Goal: Task Accomplishment & Management: Manage account settings

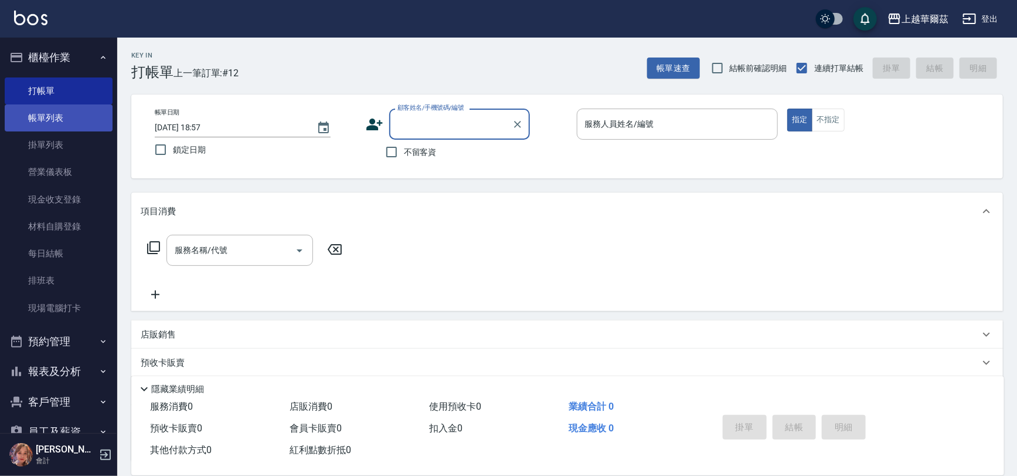
click at [53, 118] on link "帳單列表" at bounding box center [59, 117] width 108 height 27
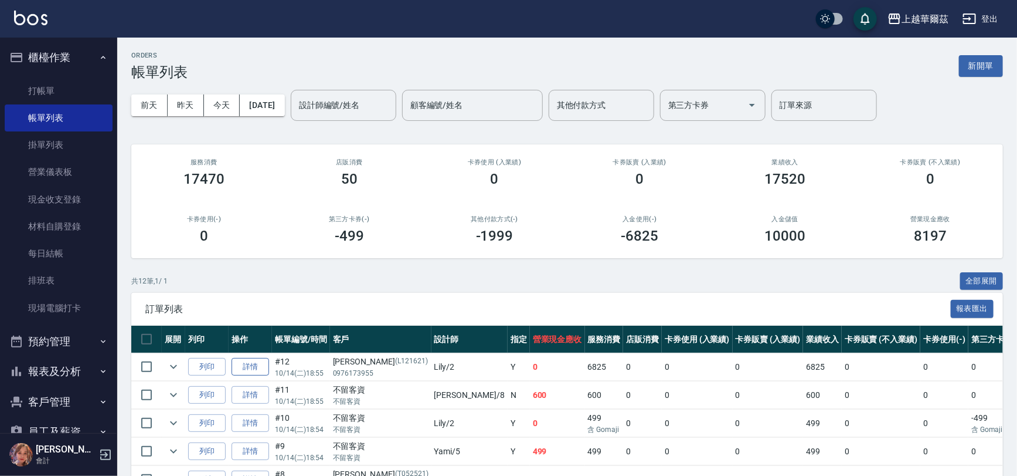
click at [243, 373] on link "詳情" at bounding box center [251, 367] width 38 height 18
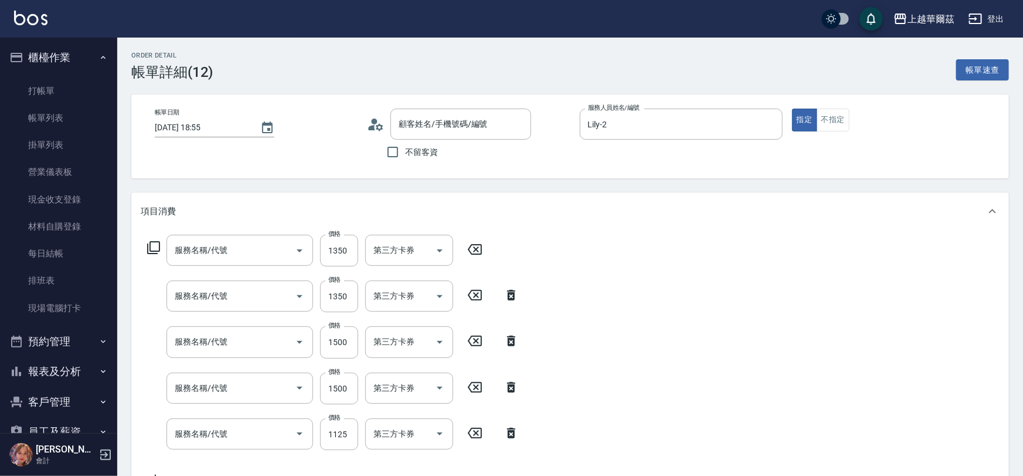
type input "2025/10/14 18:55"
type input "Lily-2"
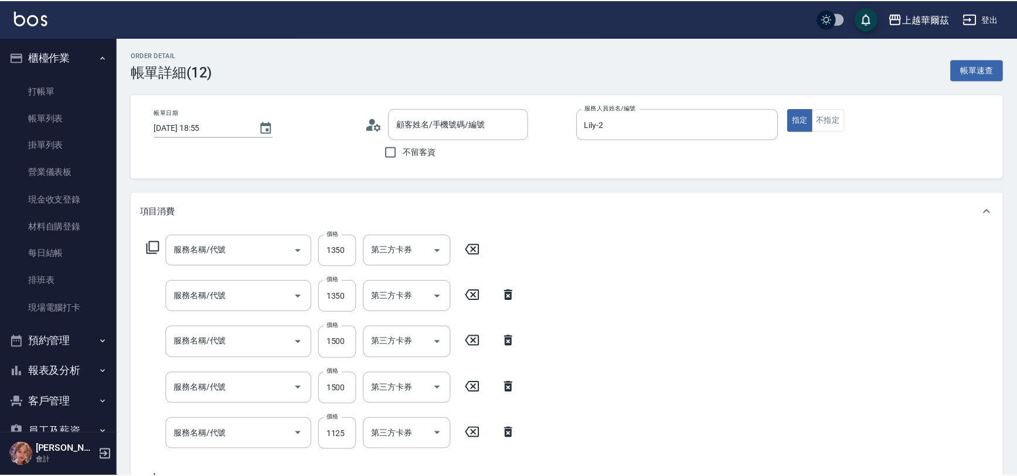
scroll to position [19, 0]
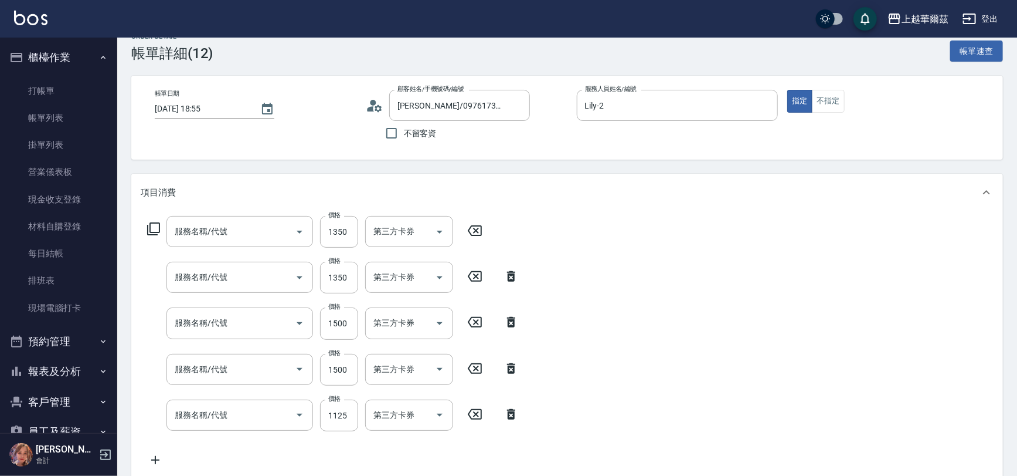
type input "張楹希/0976173955/L121621"
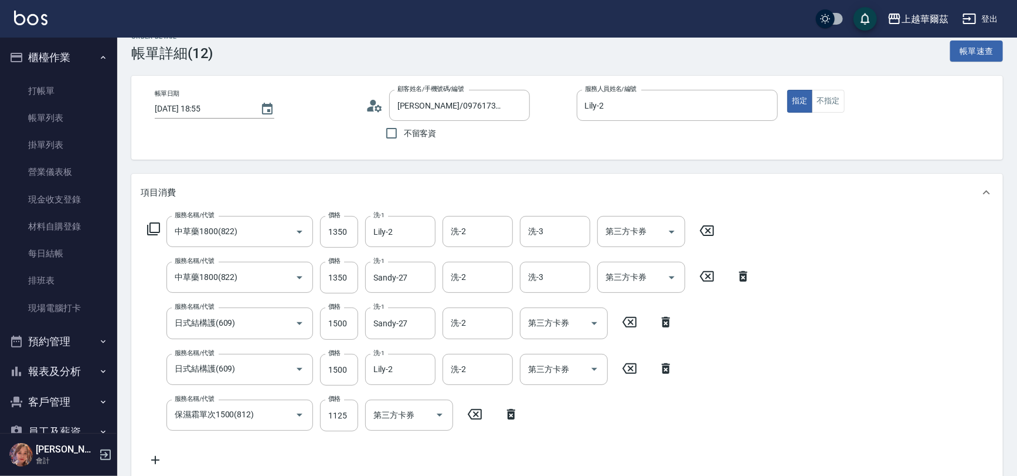
type input "中草藥1800(822)"
type input "日式結構護(609)"
type input "保濕霜單次1500(812)"
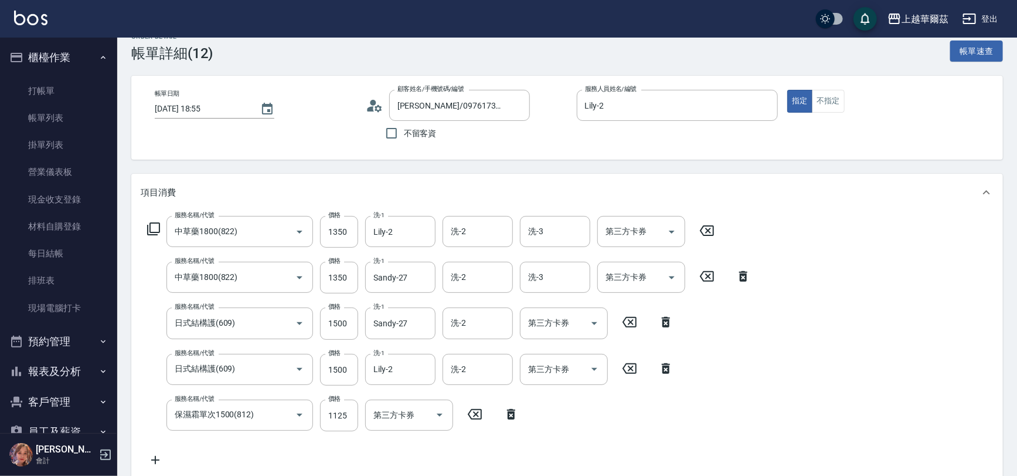
click at [152, 456] on icon at bounding box center [155, 460] width 8 height 8
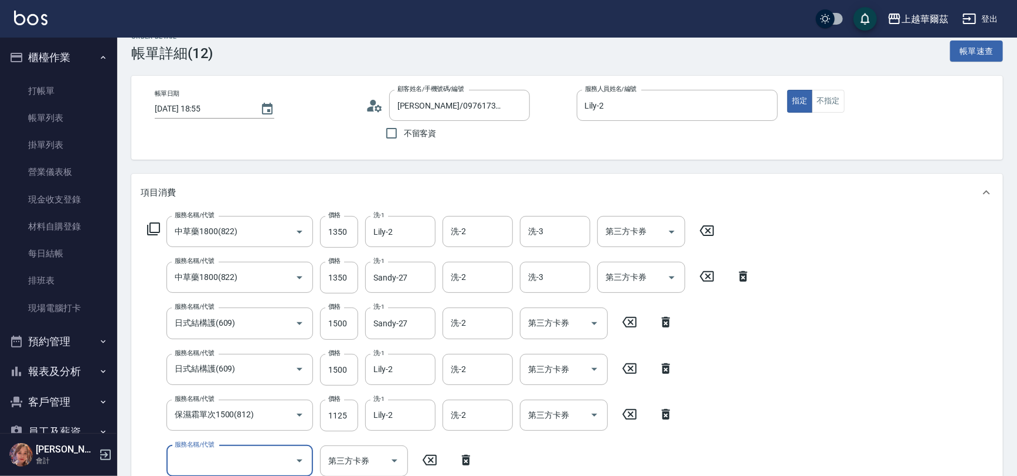
scroll to position [289, 0]
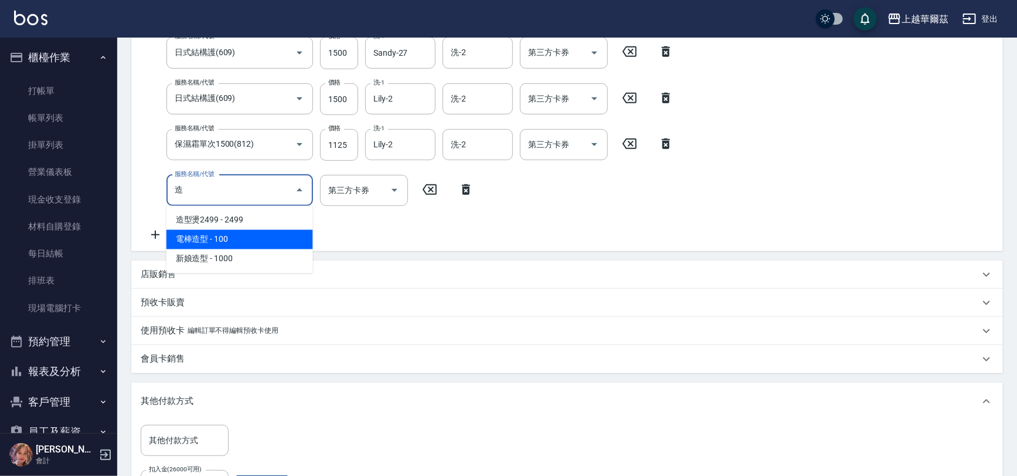
click at [245, 232] on span "電棒造型 - 100" at bounding box center [240, 239] width 147 height 19
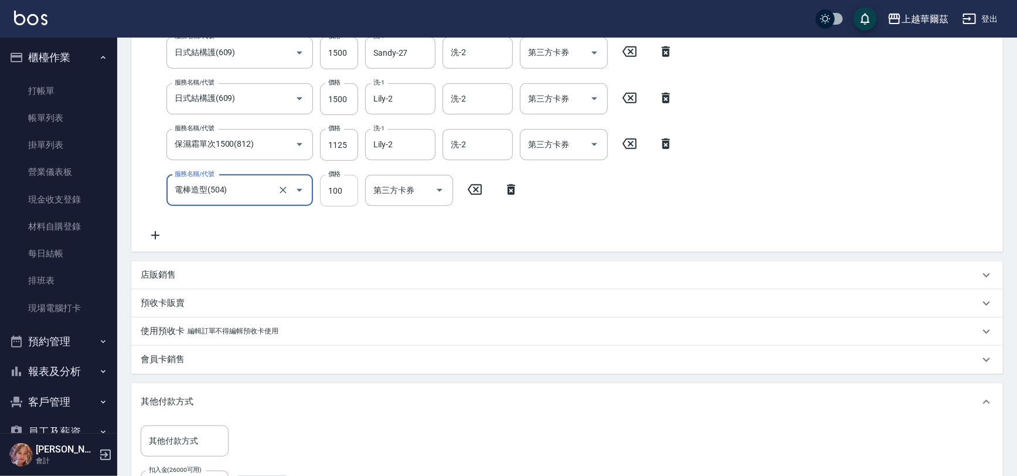
type input "電棒造型(504)"
click at [329, 195] on input "100" at bounding box center [339, 191] width 38 height 32
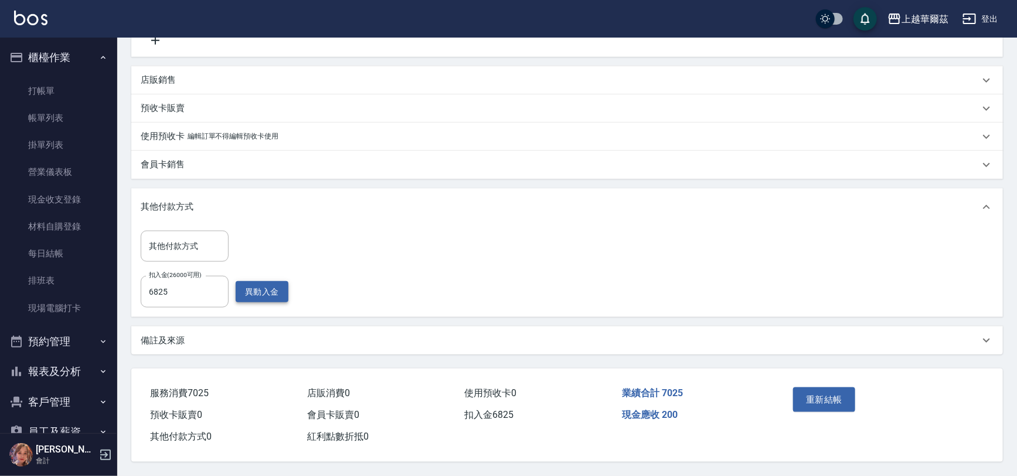
type input "200"
click at [266, 287] on button "異動入金" at bounding box center [262, 292] width 53 height 22
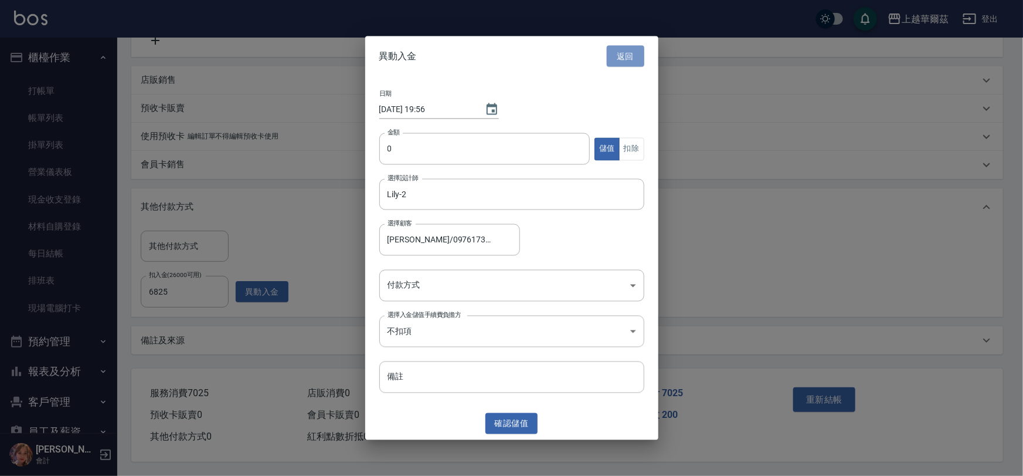
click at [621, 55] on button "返回" at bounding box center [626, 56] width 38 height 22
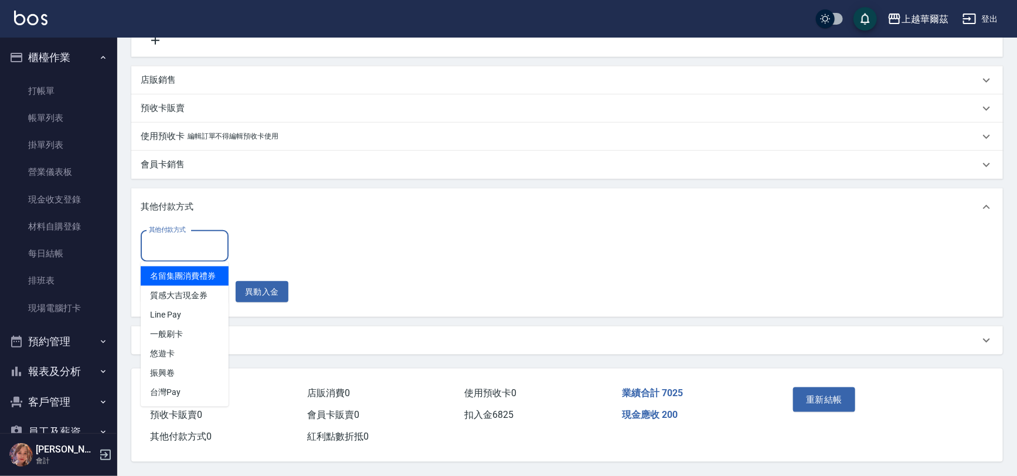
click at [171, 244] on input "其他付款方式" at bounding box center [184, 246] width 77 height 21
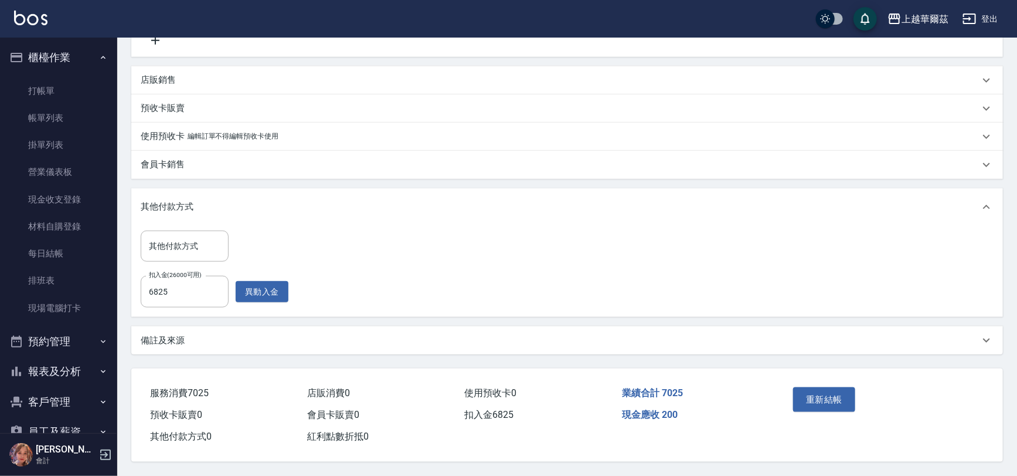
click at [318, 232] on div "其他付款方式 其他付款方式 扣入金(26000可用) 6825 扣入金(26000可用) 異動入金" at bounding box center [567, 268] width 853 height 77
click at [185, 290] on input "6825" at bounding box center [185, 292] width 88 height 32
type input "7025"
click at [822, 387] on button "重新結帳" at bounding box center [824, 399] width 62 height 25
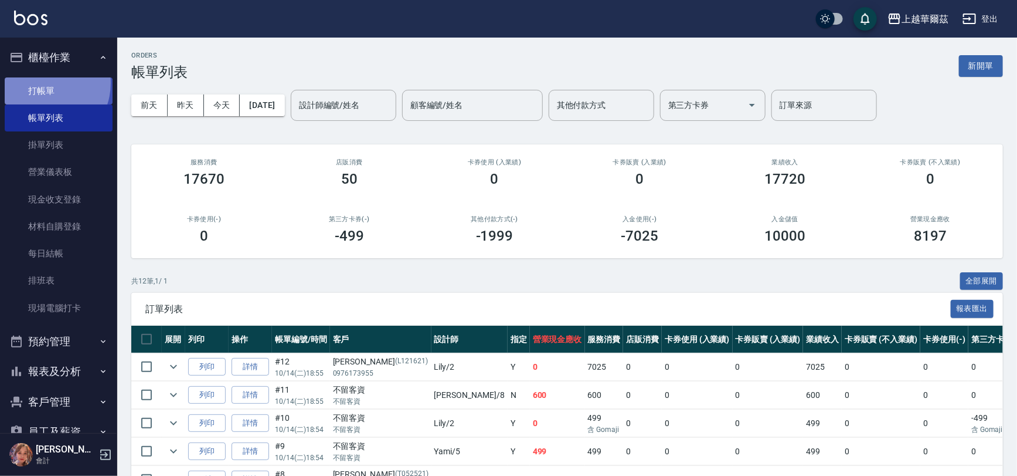
click at [42, 83] on link "打帳單" at bounding box center [59, 90] width 108 height 27
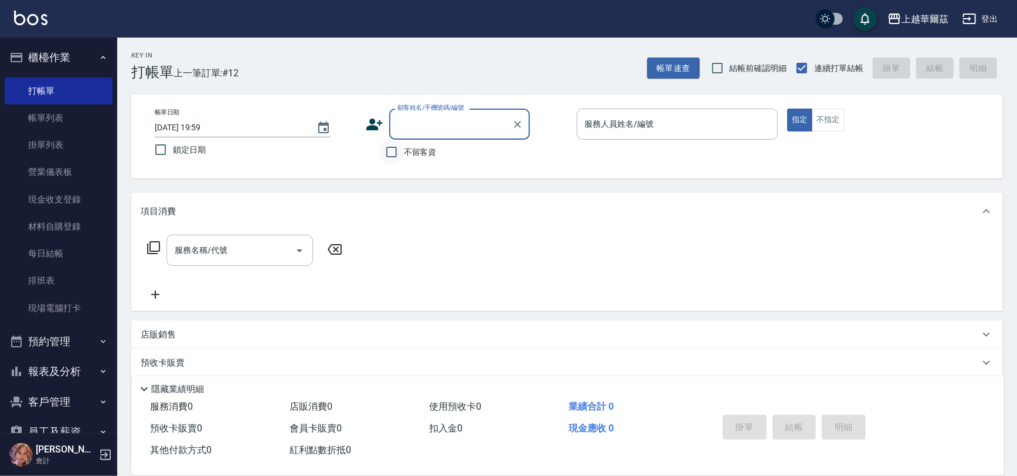
click at [385, 152] on input "不留客資" at bounding box center [391, 152] width 25 height 25
checkbox input "true"
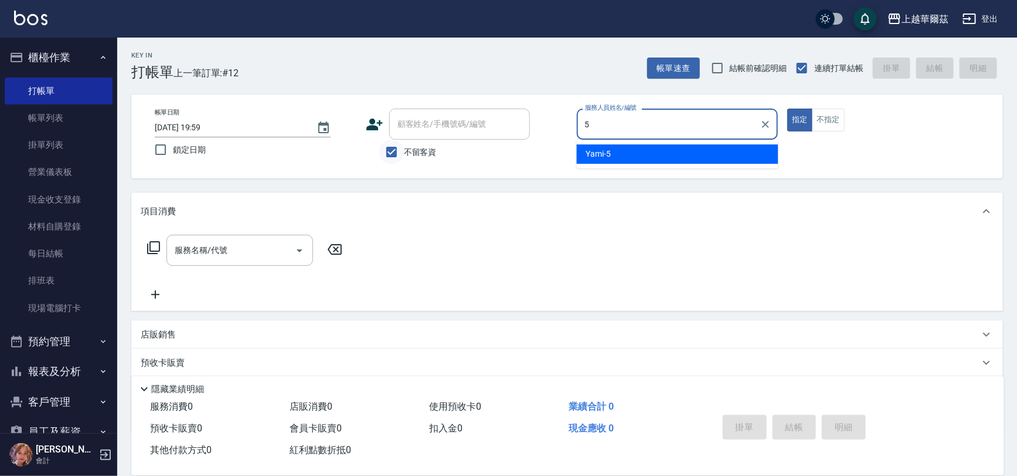
type input "Yami-5"
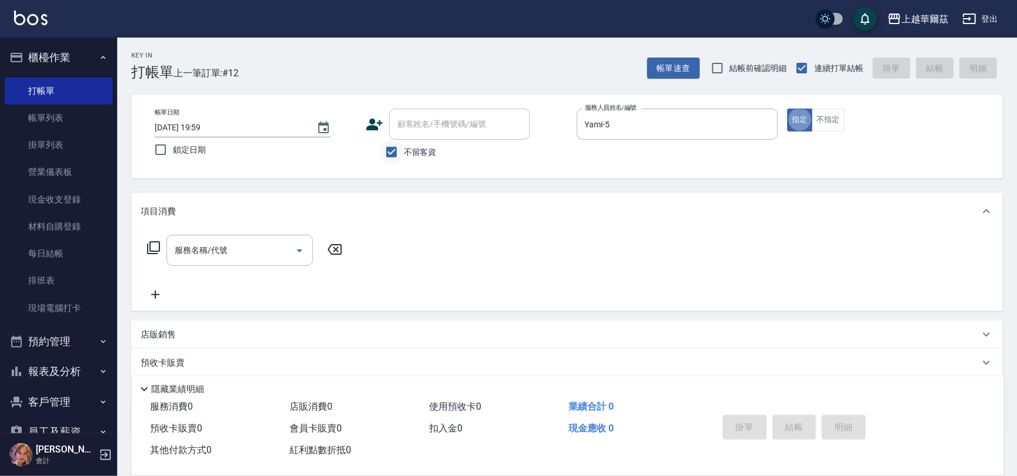
type button "true"
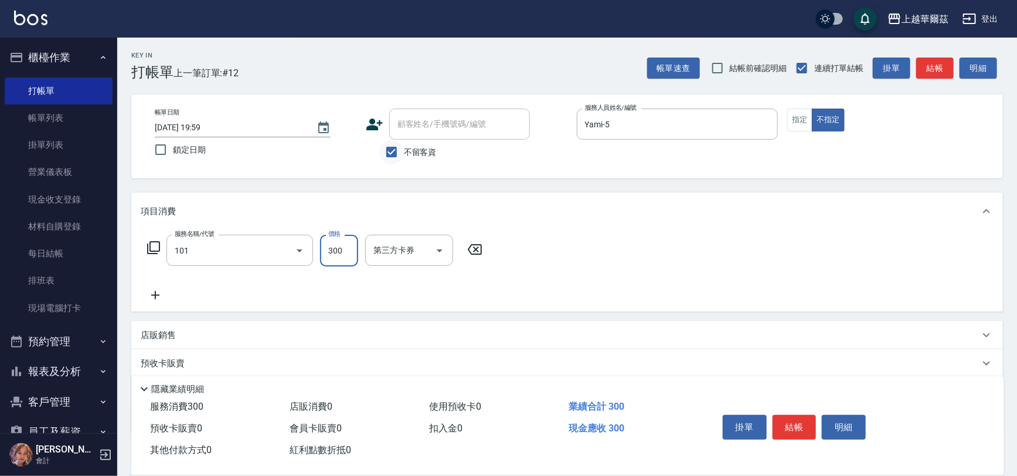
type input "洗髮300(101)"
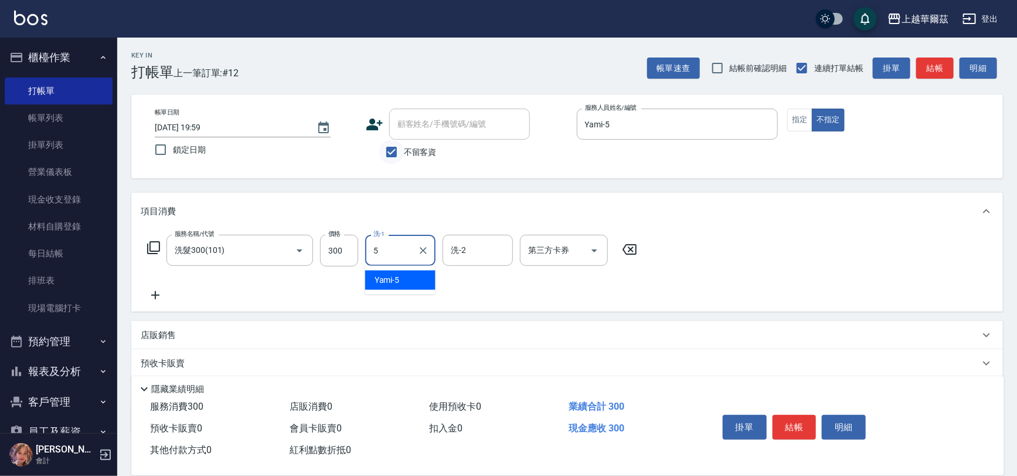
type input "Yami-5"
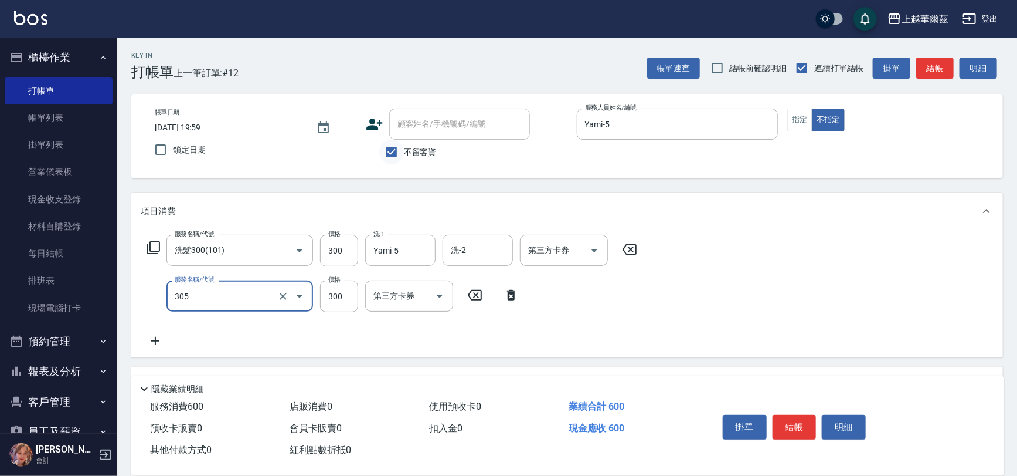
type input "剪髮300(305)"
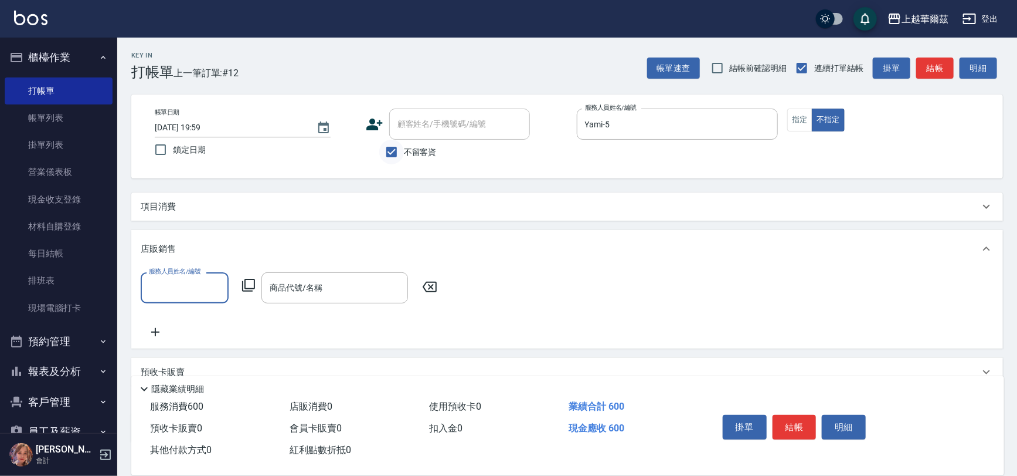
scroll to position [20, 0]
type input "Yami-5"
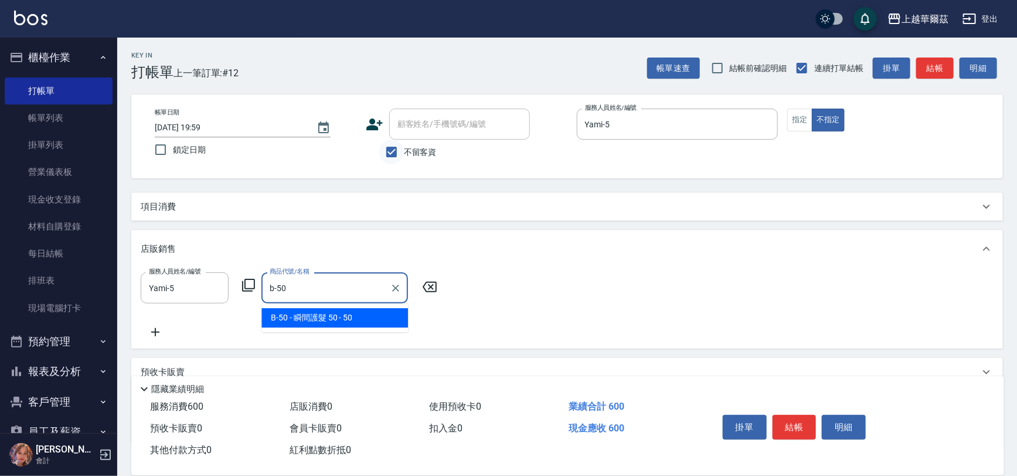
type input "瞬間護髮 50"
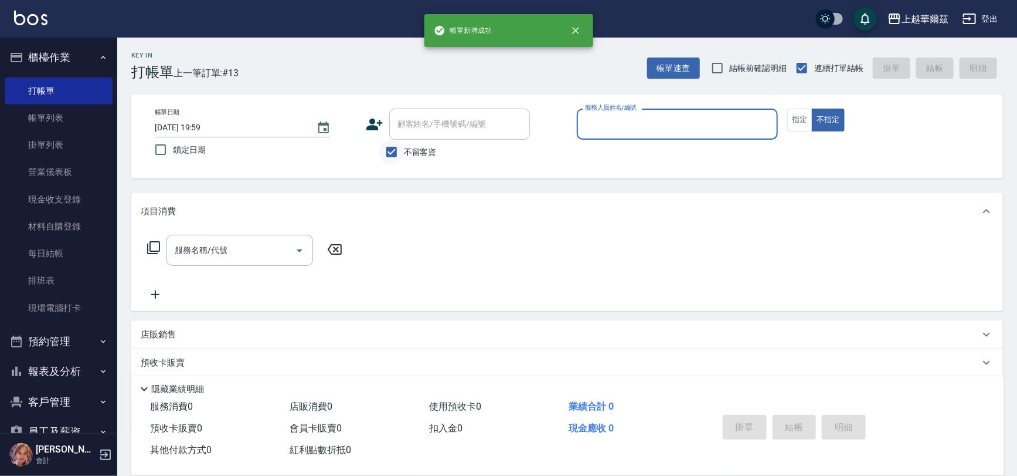
scroll to position [0, 0]
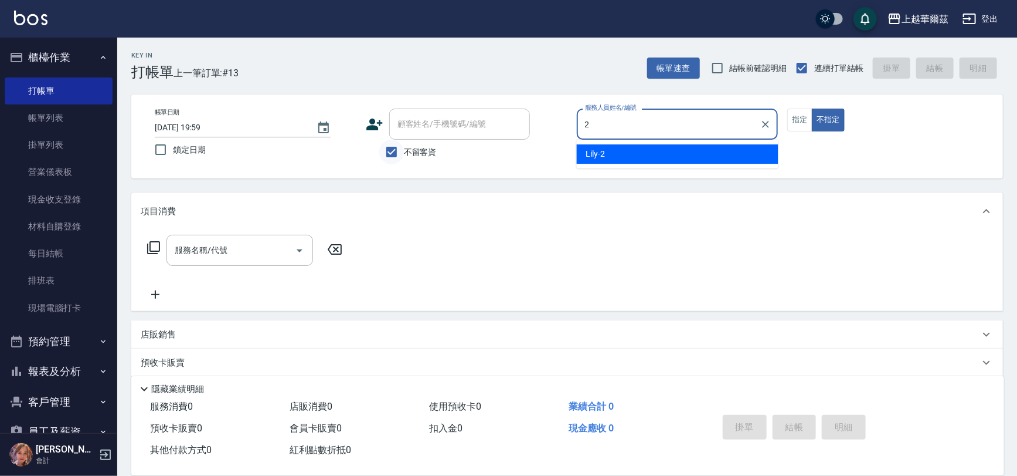
type input "2"
type button "false"
type input "Lily-2"
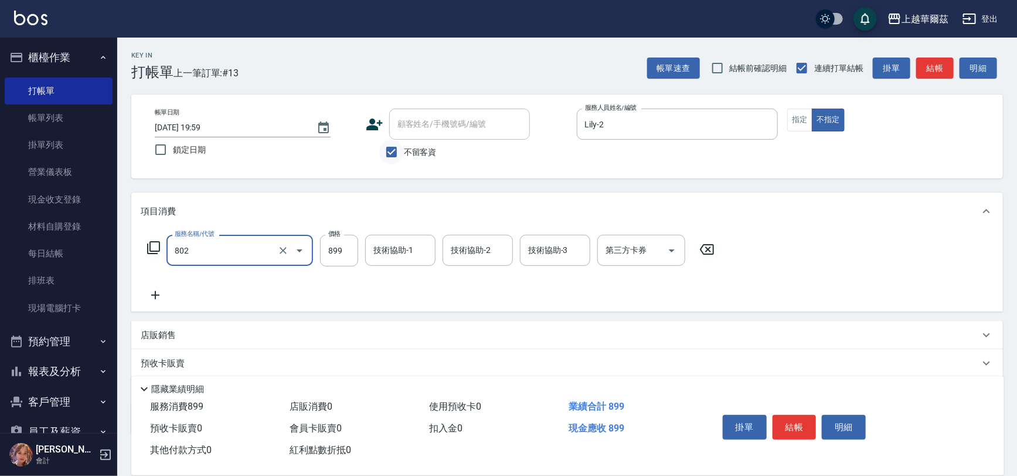
type input "舒壓洗899(802)"
click at [286, 252] on icon "Clear" at bounding box center [283, 250] width 7 height 7
type input "0"
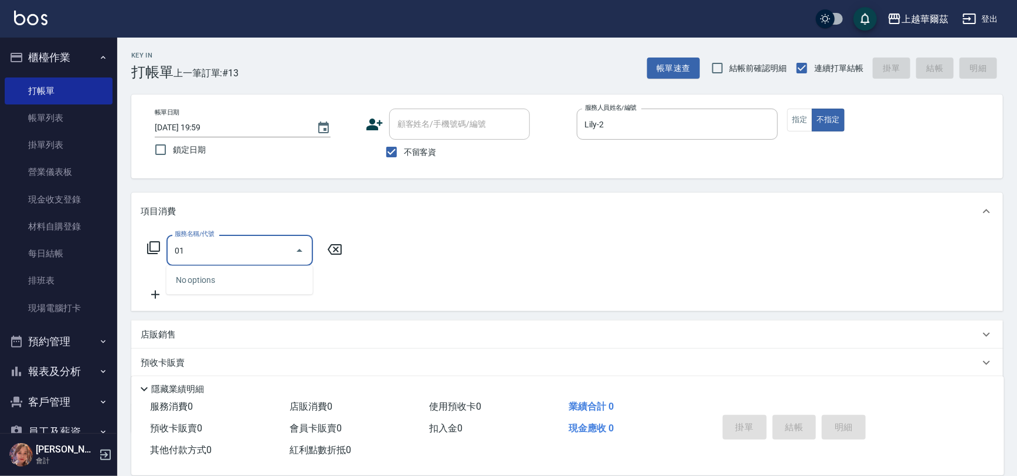
type input "0"
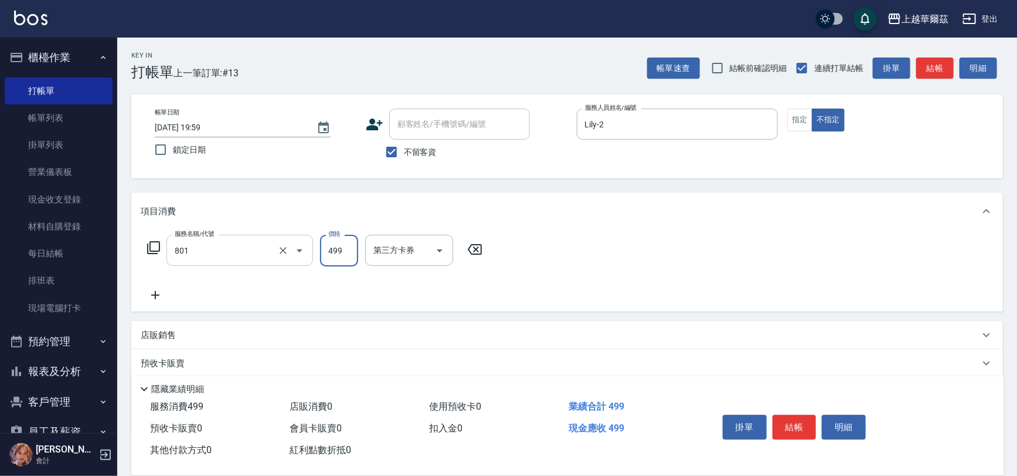
type input "舒壓洗499(801)"
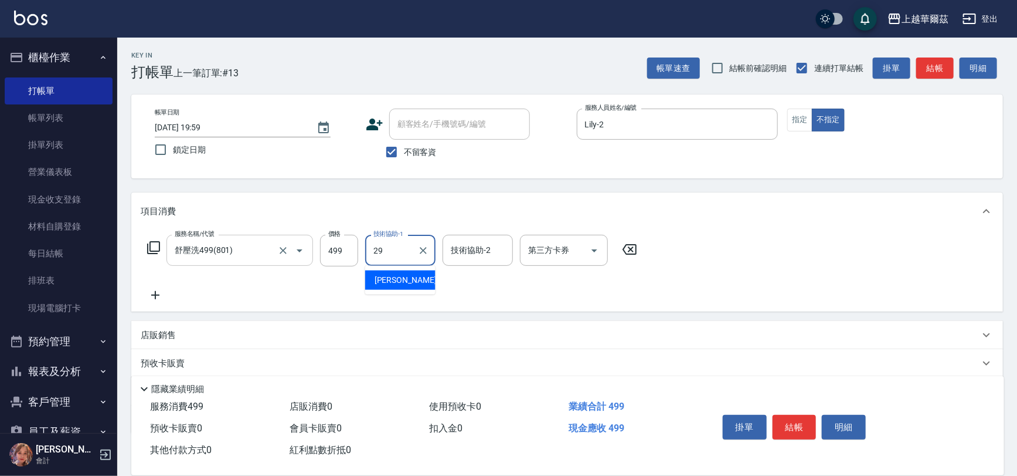
type input "Annie-29"
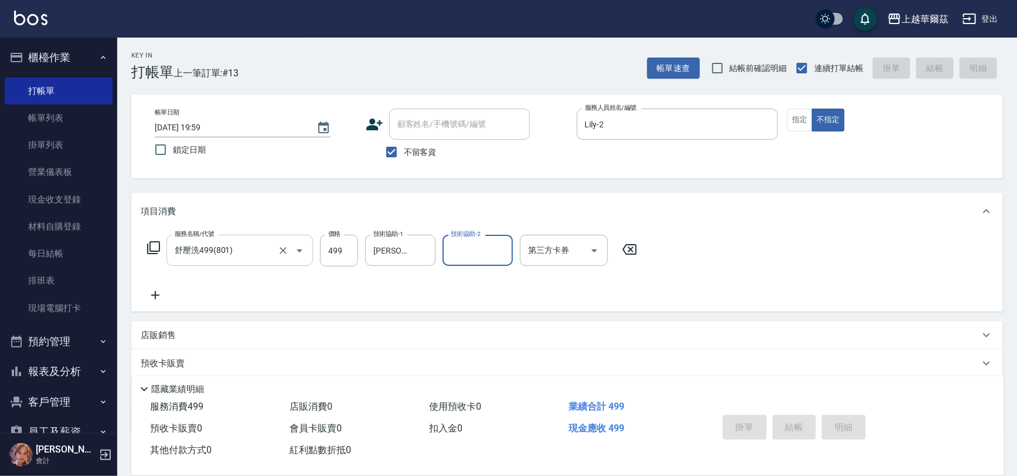
type input "2025/10/14 20:00"
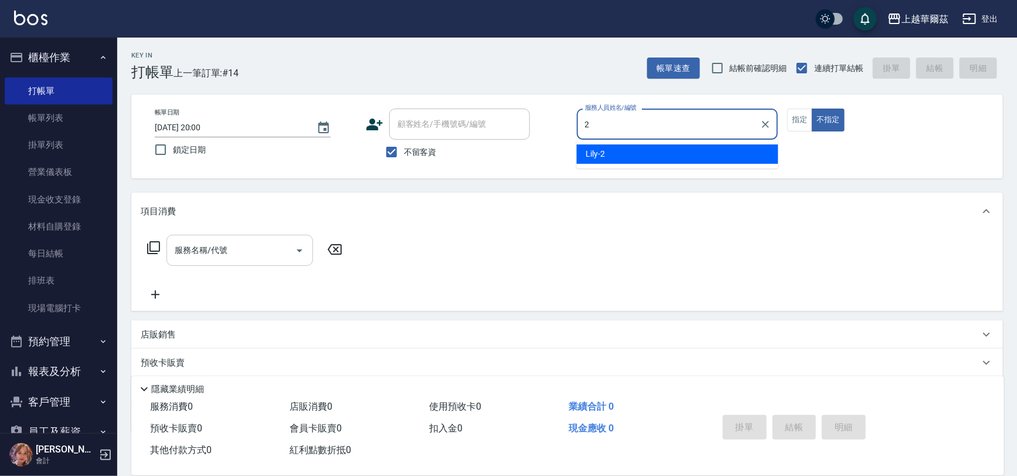
type input "Lily-2"
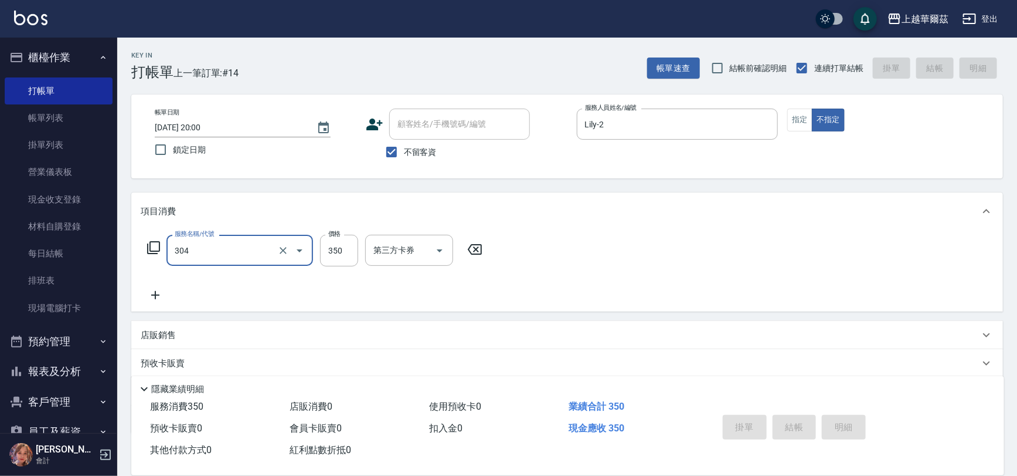
type input "304"
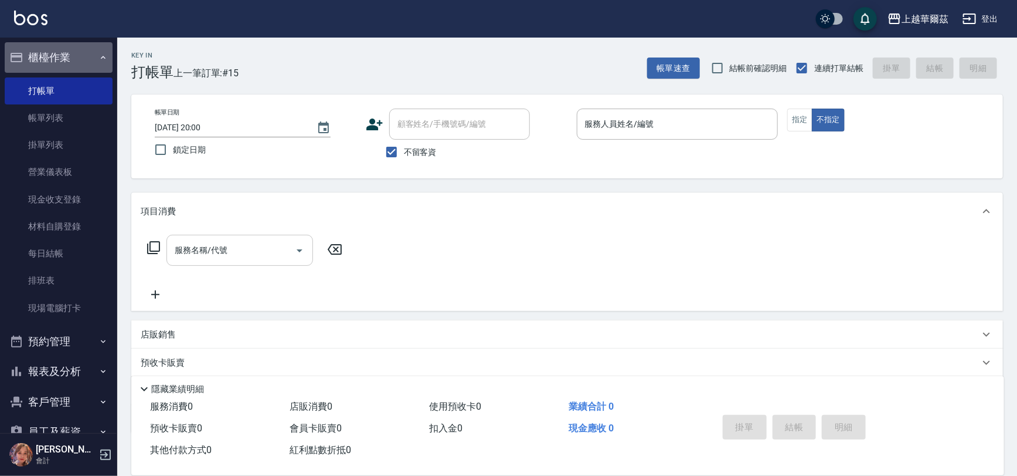
click at [77, 52] on button "櫃檯作業" at bounding box center [59, 57] width 108 height 30
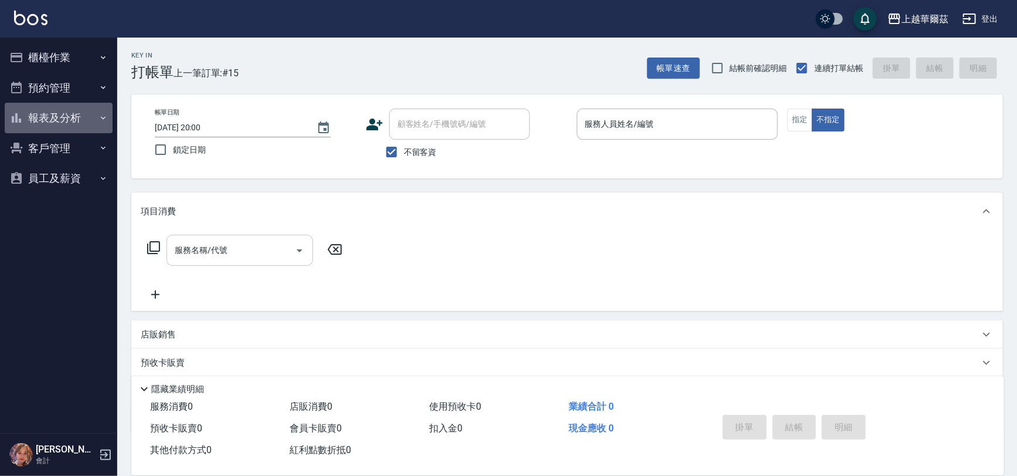
click at [65, 120] on button "報表及分析" at bounding box center [59, 118] width 108 height 30
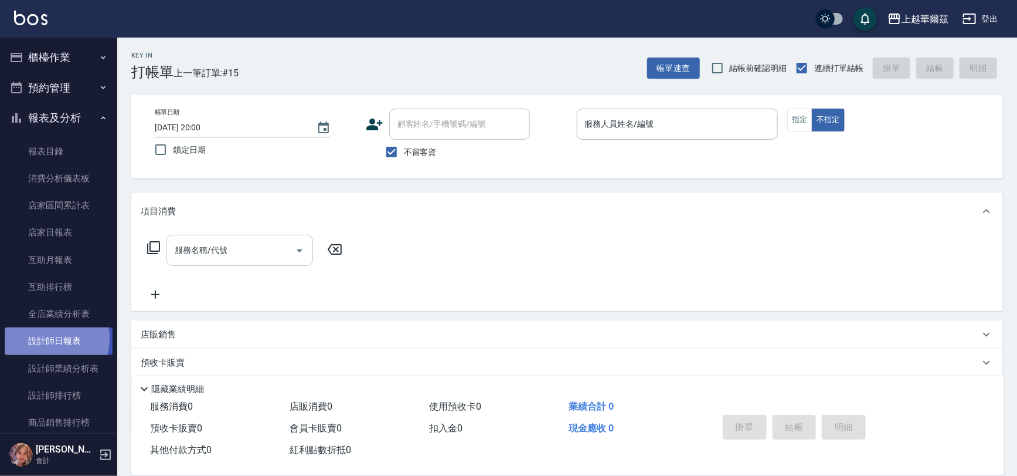
click at [40, 338] on link "設計師日報表" at bounding box center [59, 340] width 108 height 27
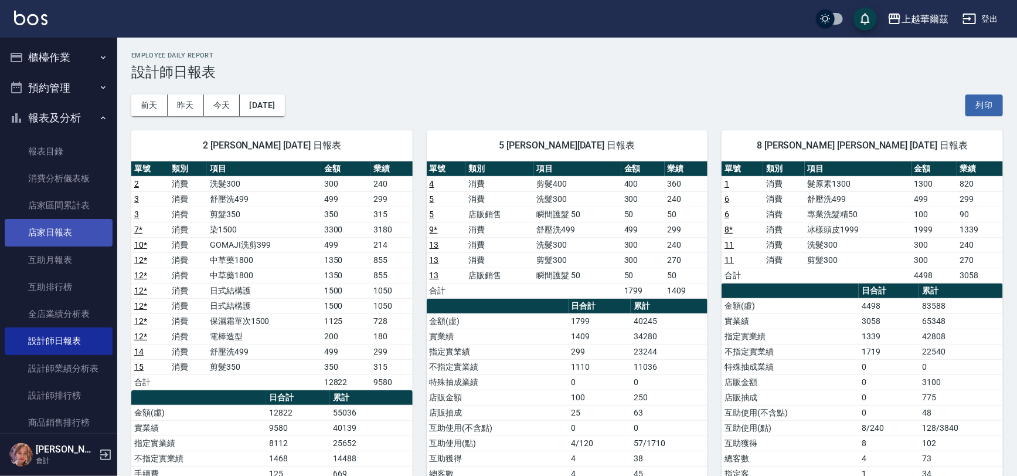
click at [56, 224] on link "店家日報表" at bounding box center [59, 232] width 108 height 27
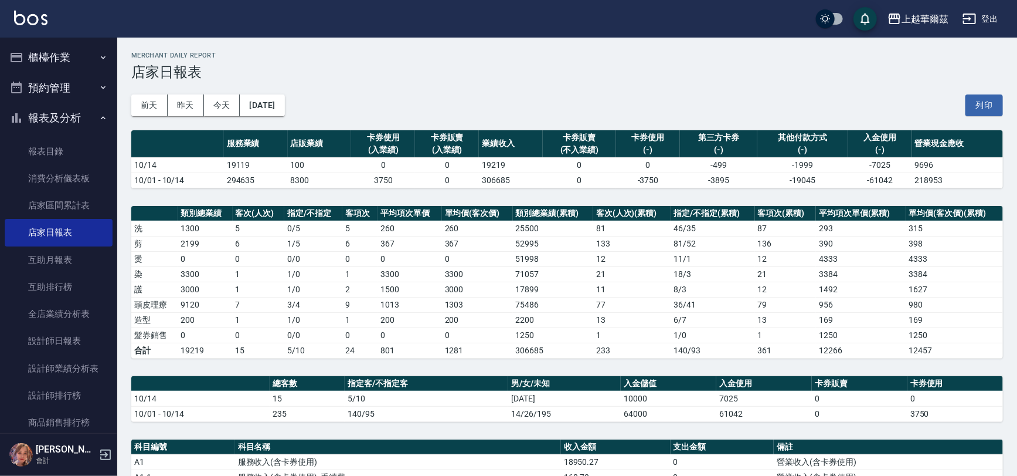
scroll to position [342, 0]
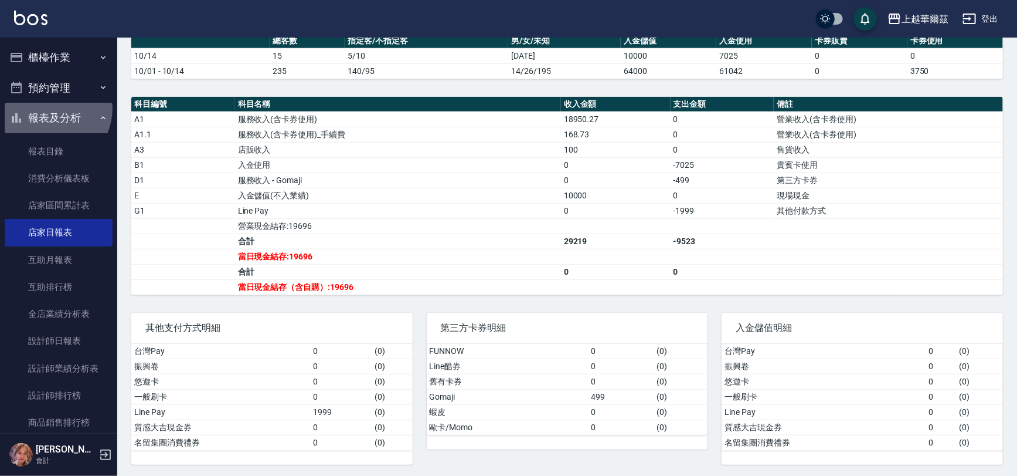
click at [47, 108] on button "報表及分析" at bounding box center [59, 118] width 108 height 30
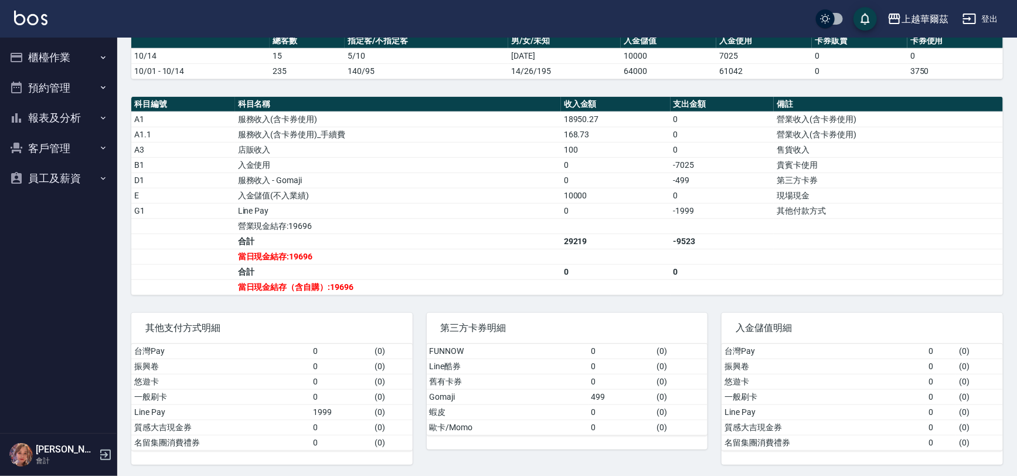
click at [53, 49] on button "櫃檯作業" at bounding box center [59, 57] width 108 height 30
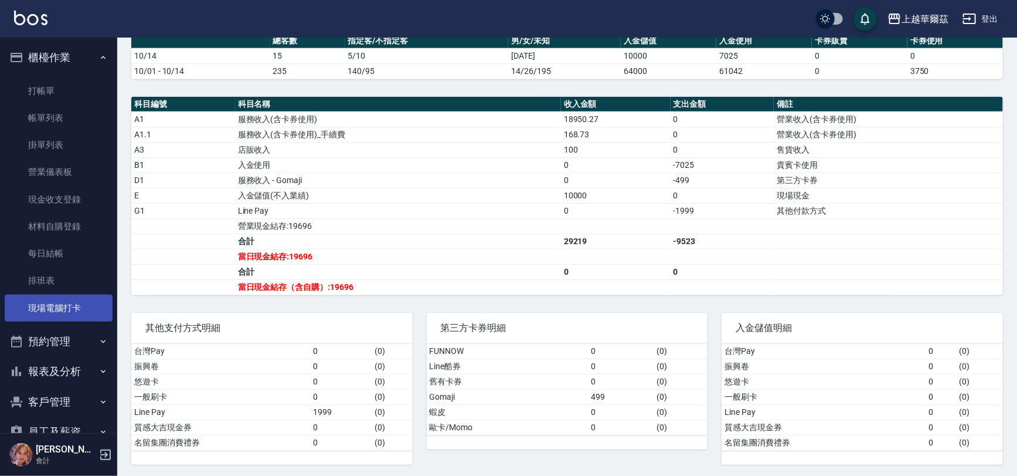
click at [67, 308] on link "現場電腦打卡" at bounding box center [59, 307] width 108 height 27
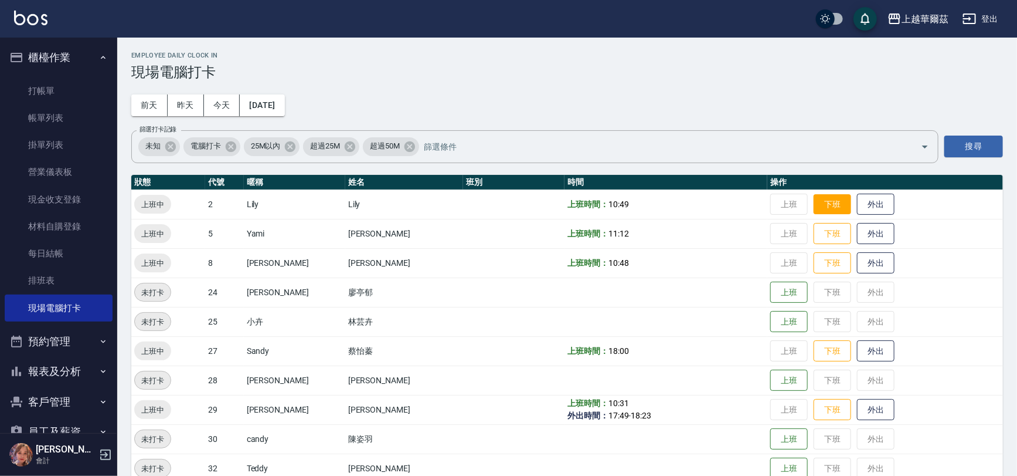
click at [814, 205] on button "下班" at bounding box center [833, 204] width 38 height 21
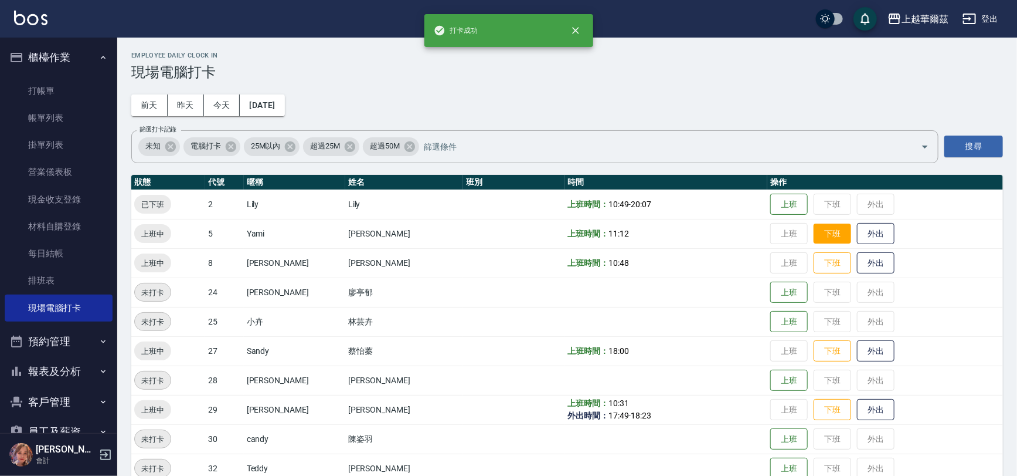
click at [814, 237] on button "下班" at bounding box center [833, 233] width 38 height 21
click at [815, 263] on button "下班" at bounding box center [833, 263] width 38 height 21
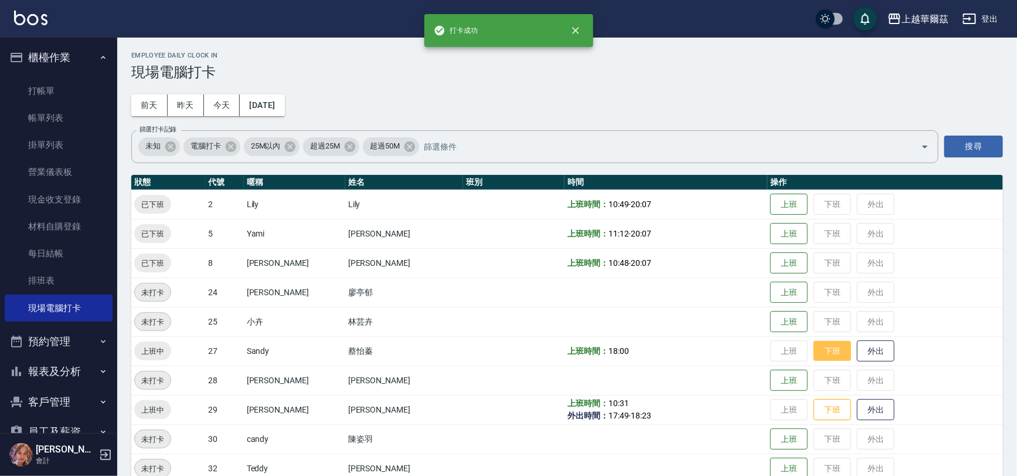
click at [814, 347] on button "下班" at bounding box center [833, 351] width 38 height 21
click at [814, 410] on button "下班" at bounding box center [833, 409] width 38 height 21
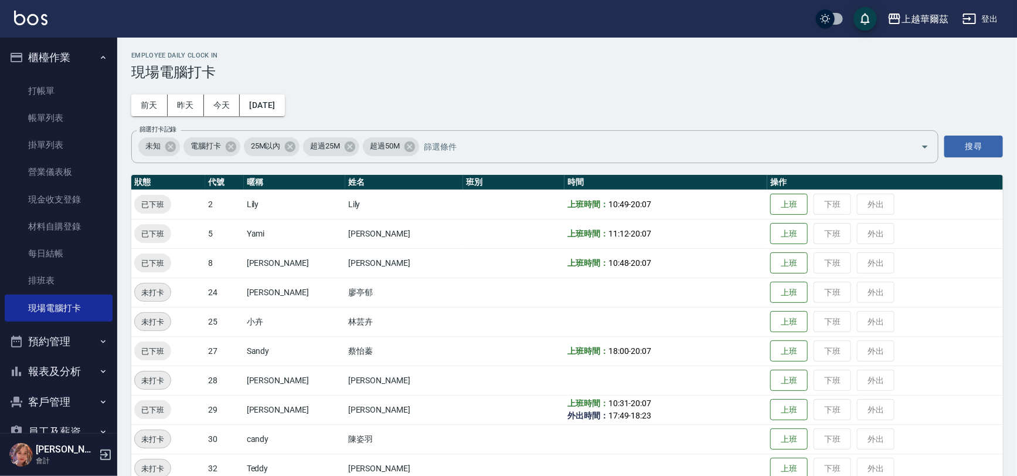
click at [41, 60] on button "櫃檯作業" at bounding box center [59, 57] width 108 height 30
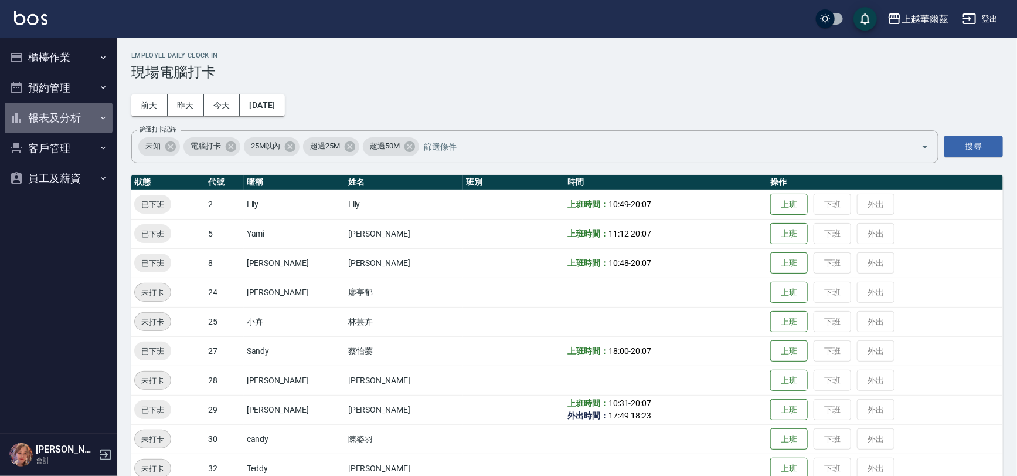
click at [60, 114] on button "報表及分析" at bounding box center [59, 118] width 108 height 30
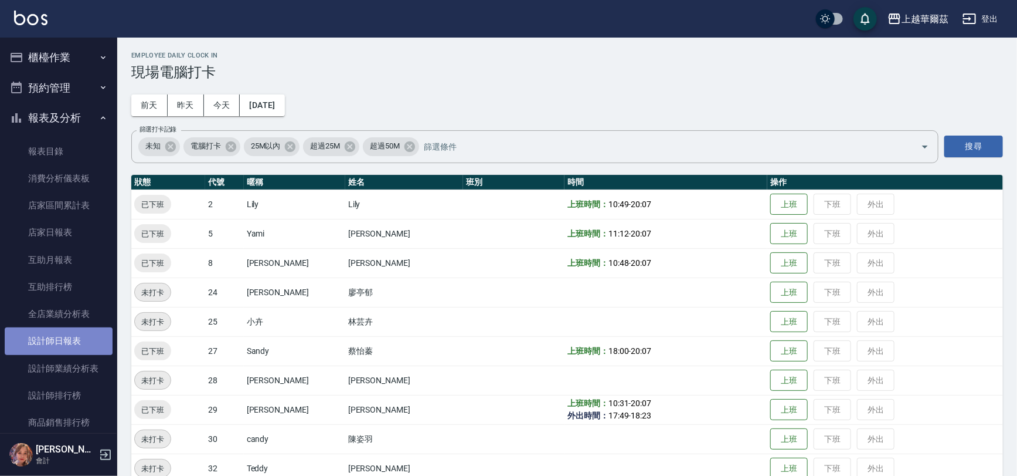
click at [65, 335] on link "設計師日報表" at bounding box center [59, 340] width 108 height 27
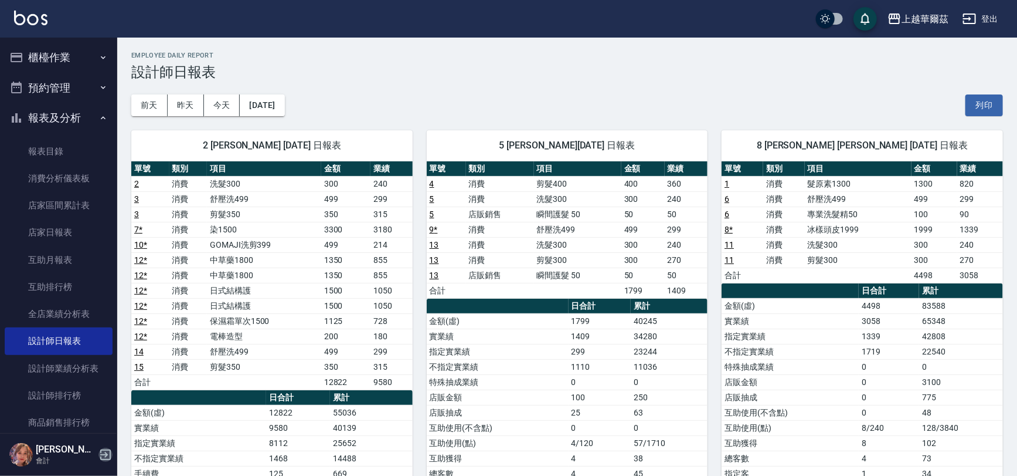
click at [108, 460] on icon "button" at bounding box center [106, 454] width 14 height 14
